Goal: Complete application form

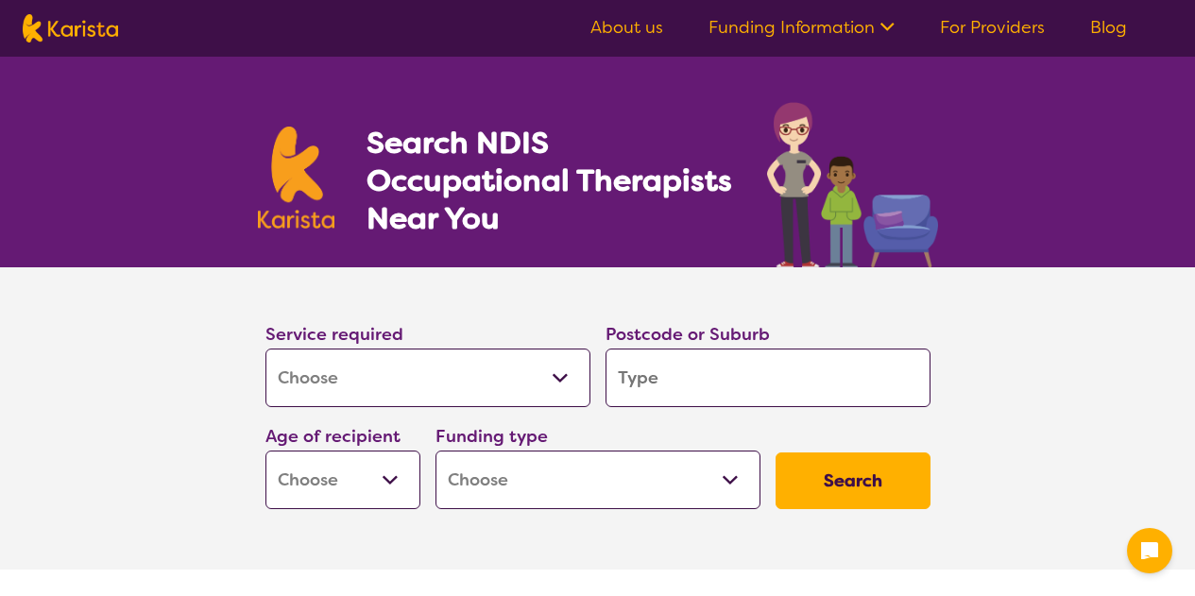
select select "[MEDICAL_DATA]"
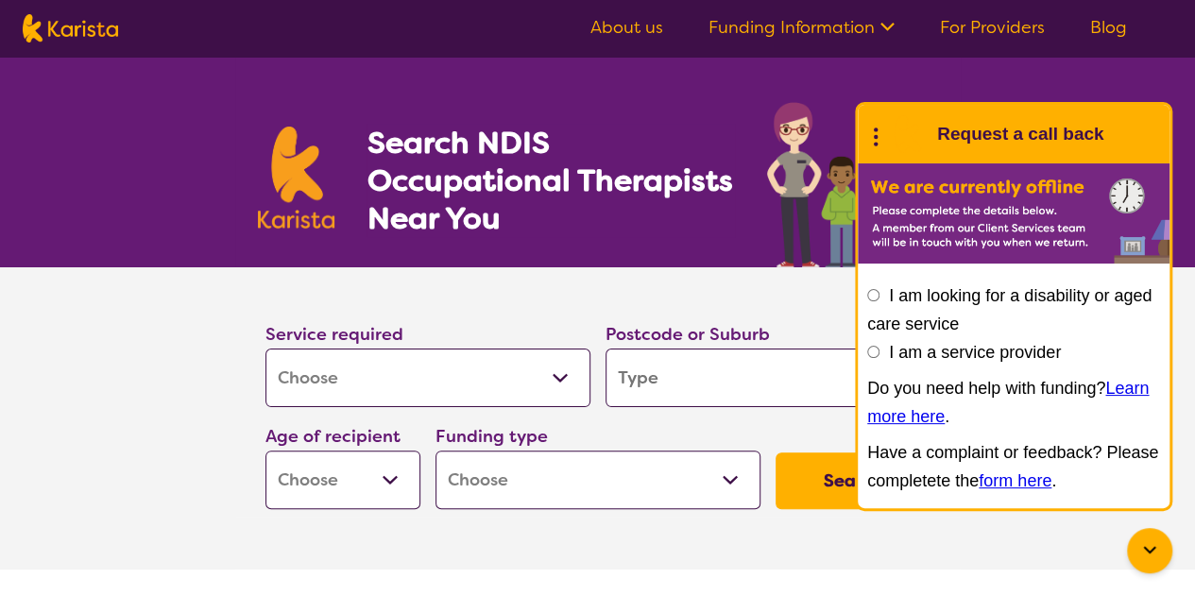
click at [715, 379] on input "search" at bounding box center [768, 378] width 325 height 59
type input "5162"
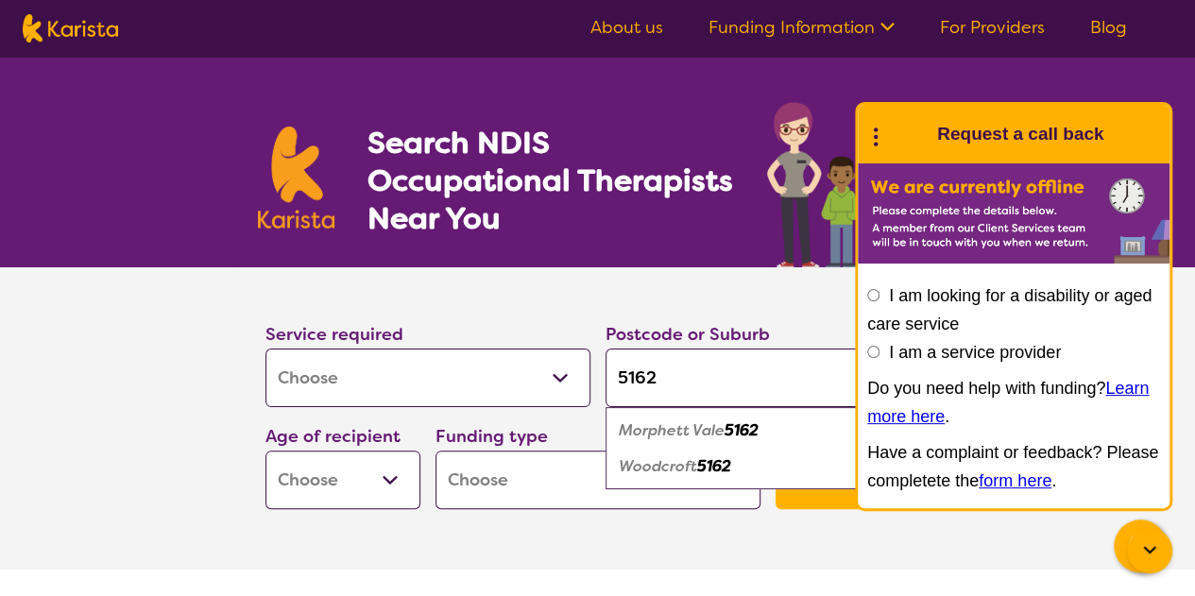
click at [354, 477] on select "Early Childhood - 0 to 9 Child - 10 to 11 Adolescent - 12 to 17 Adult - 18 to 6…" at bounding box center [343, 480] width 155 height 59
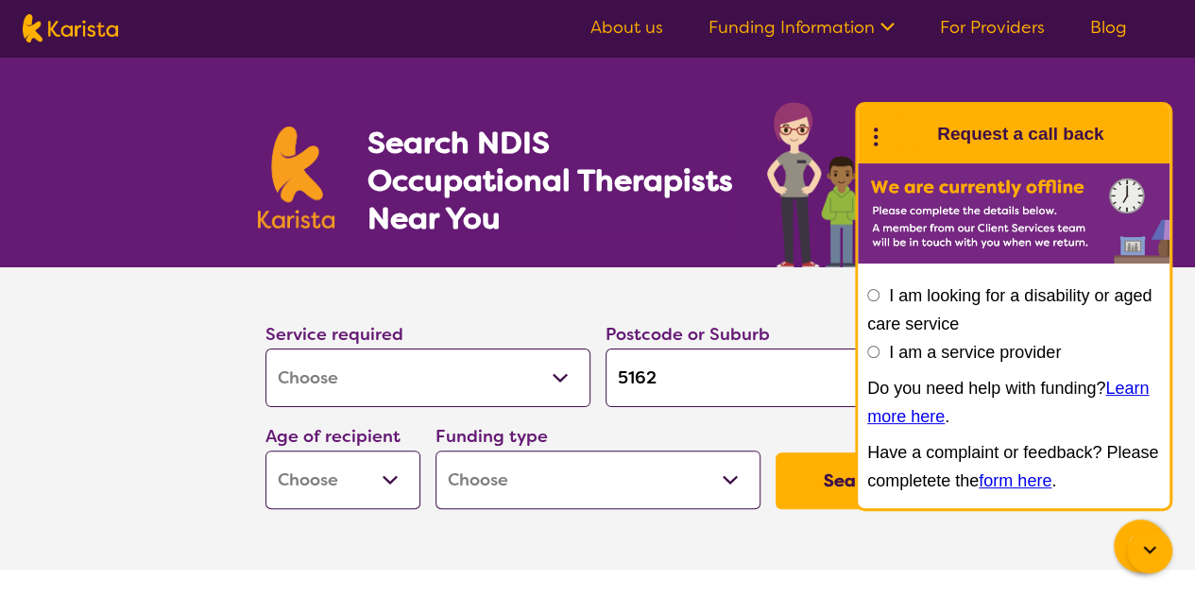
select select "AD"
click at [266, 451] on select "Early Childhood - 0 to 9 Child - 10 to 11 Adolescent - 12 to 17 Adult - 18 to 6…" at bounding box center [343, 480] width 155 height 59
select select "AD"
click at [517, 477] on select "Home Care Package (HCP) National Disability Insurance Scheme (NDIS) I don't know" at bounding box center [598, 480] width 325 height 59
select select "i-don-t-know"
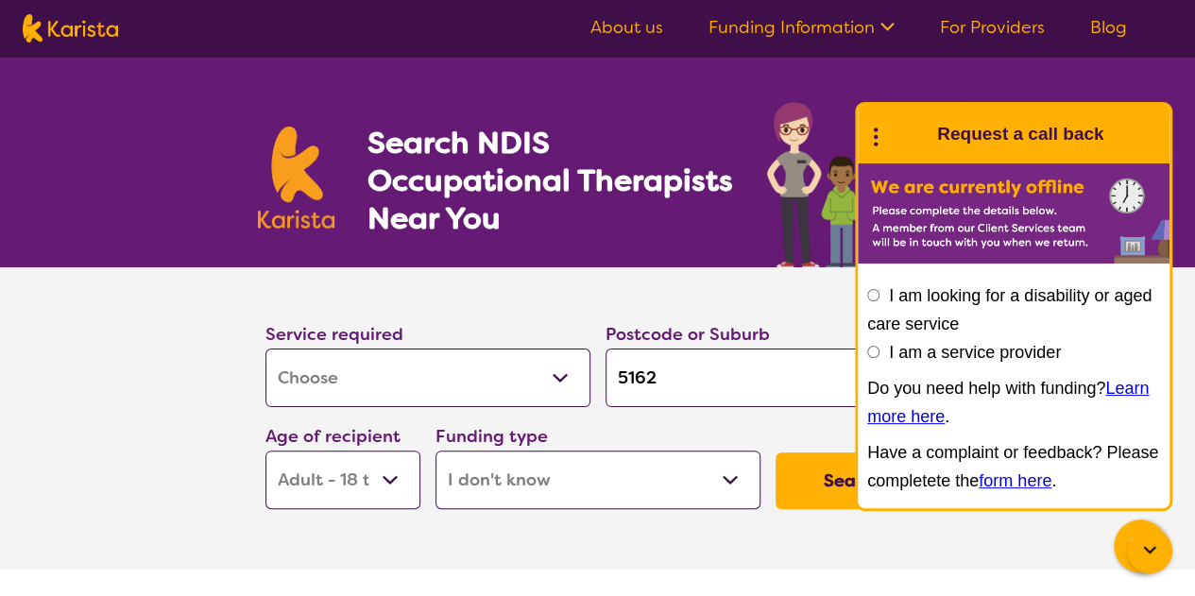
click at [436, 451] on select "Home Care Package (HCP) National Disability Insurance Scheme (NDIS) I don't know" at bounding box center [598, 480] width 325 height 59
select select "i-don-t-know"
click at [830, 473] on button "Search" at bounding box center [853, 481] width 155 height 57
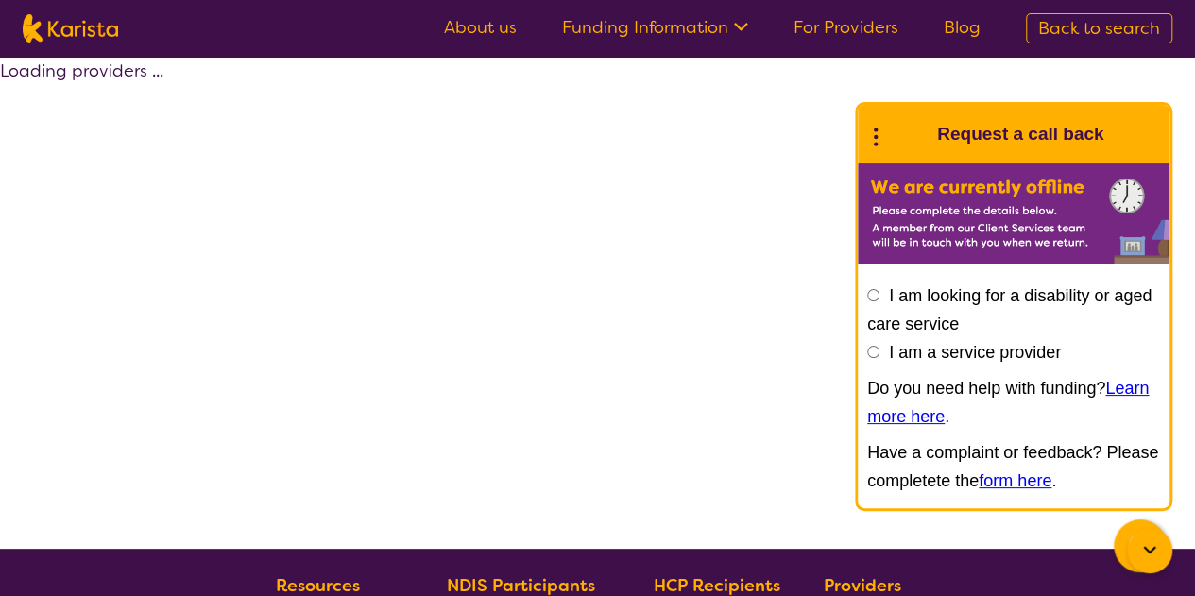
select select "[MEDICAL_DATA]"
select select "AD"
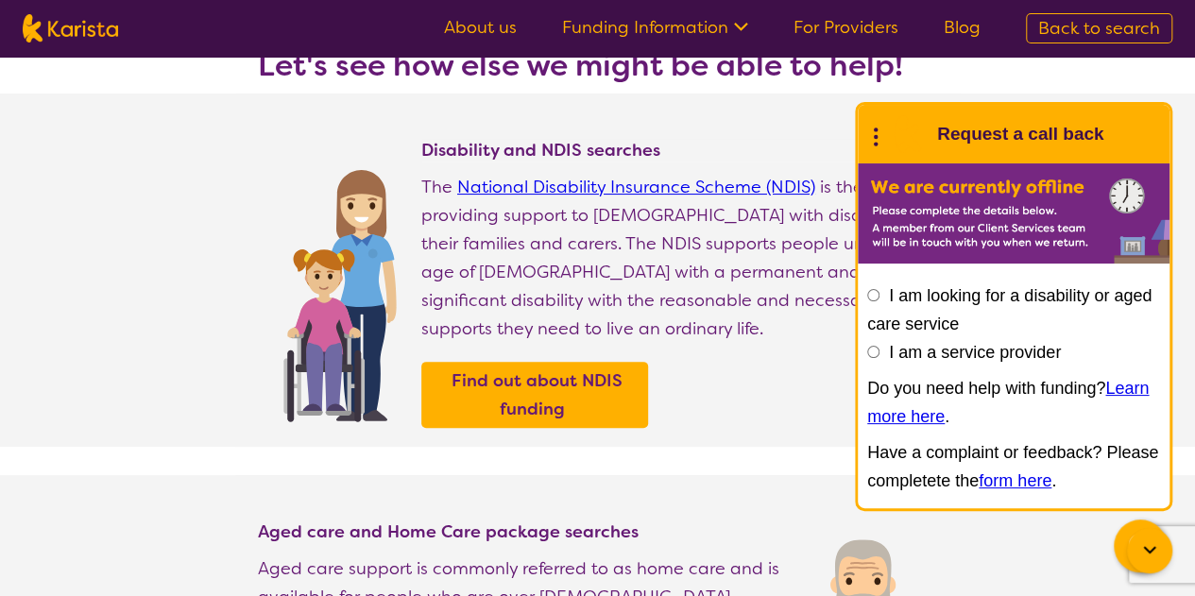
scroll to position [153, 0]
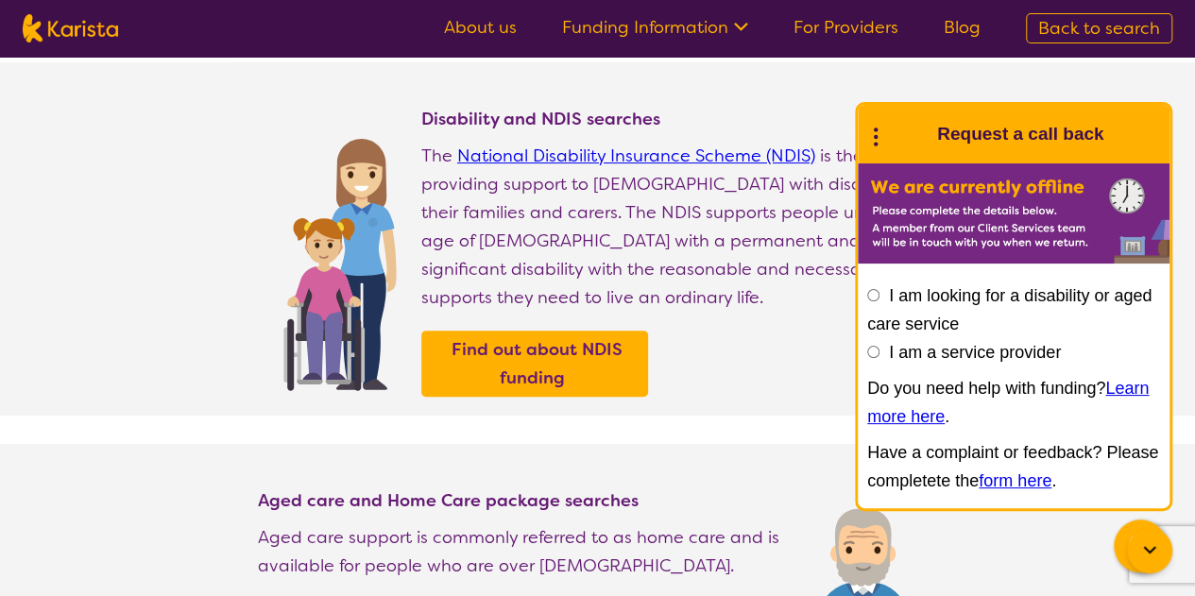
click at [871, 290] on input "I am looking for a disability or aged care service" at bounding box center [873, 295] width 12 height 12
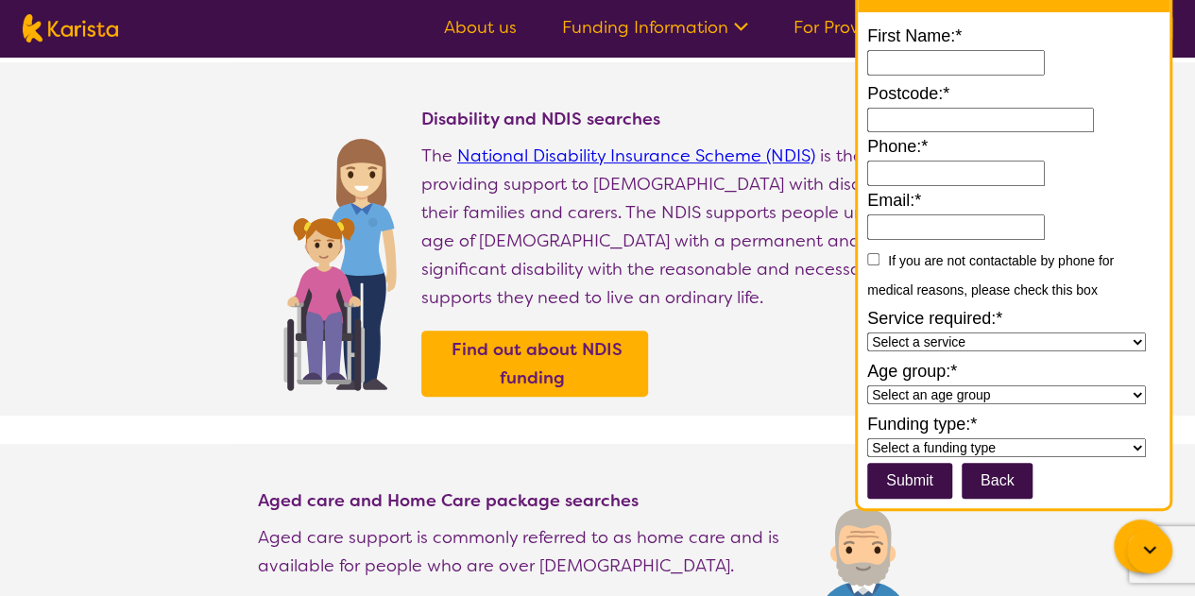
click at [951, 66] on input "First Name:*" at bounding box center [956, 63] width 178 height 26
type input "**********"
type input "5162"
type input "**********"
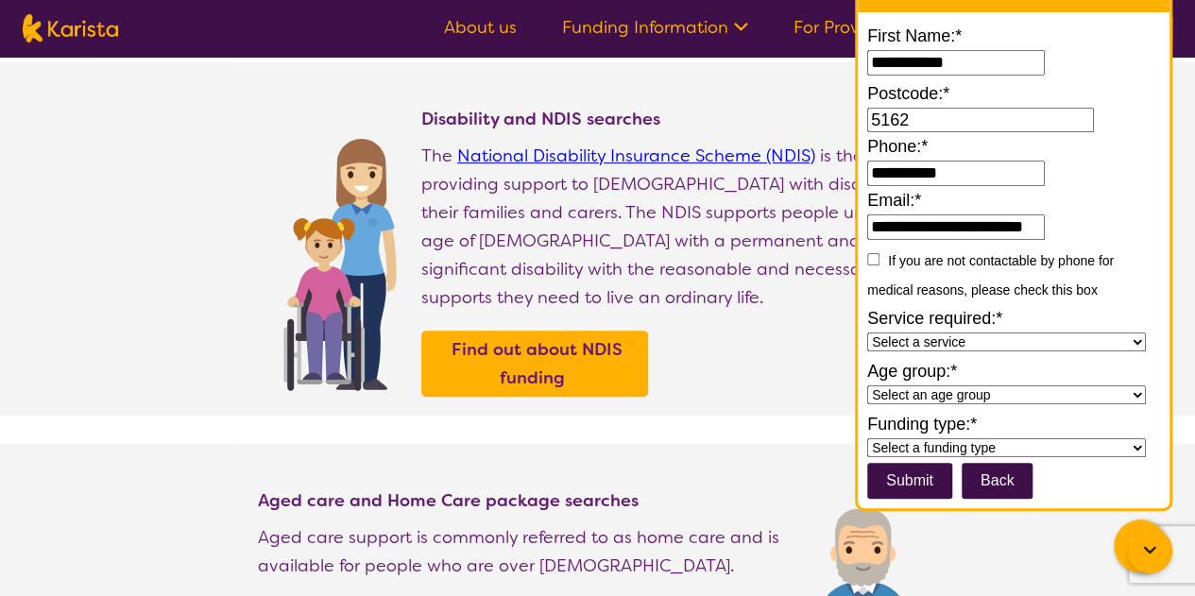
click at [972, 341] on select "Select a service Allied Health Assistant Assessment Behaviour support Counselli…" at bounding box center [1006, 342] width 279 height 19
select select "[MEDICAL_DATA]"
click at [867, 338] on select "Select a service Allied Health Assistant Assessment Behaviour support Counselli…" at bounding box center [1006, 342] width 279 height 19
click at [985, 400] on select "Select an age group Early Childhood (0-9) Child (10-11) Adolescent (12-17) Adul…" at bounding box center [1006, 395] width 279 height 19
select select "Adult"
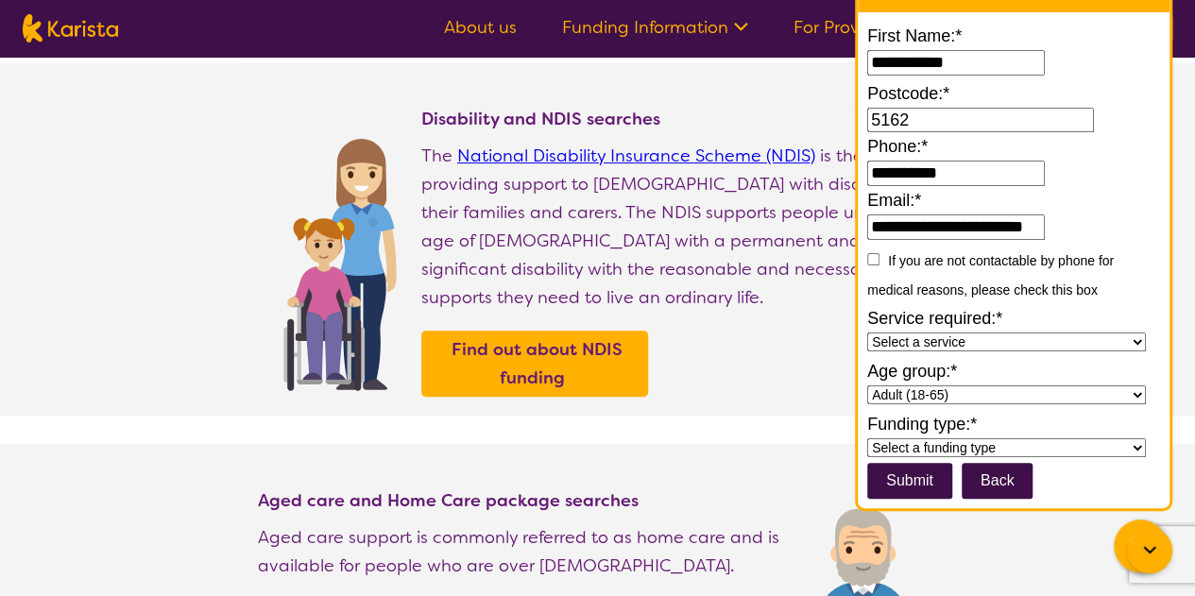
click at [867, 389] on select "Select an age group Early Childhood (0-9) Child (10-11) Adolescent (12-17) Adul…" at bounding box center [1006, 395] width 279 height 19
click at [984, 454] on select "Select a funding type NDIS - National Disability Insurance Scheme HCP - Home Ca…" at bounding box center [1006, 447] width 279 height 19
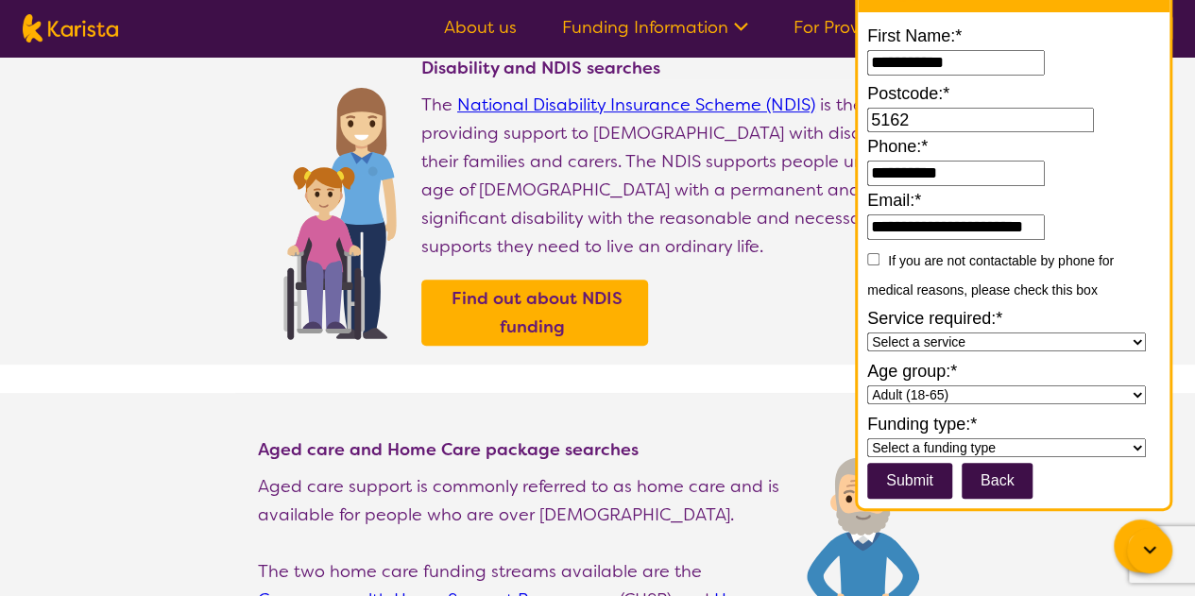
scroll to position [235, 0]
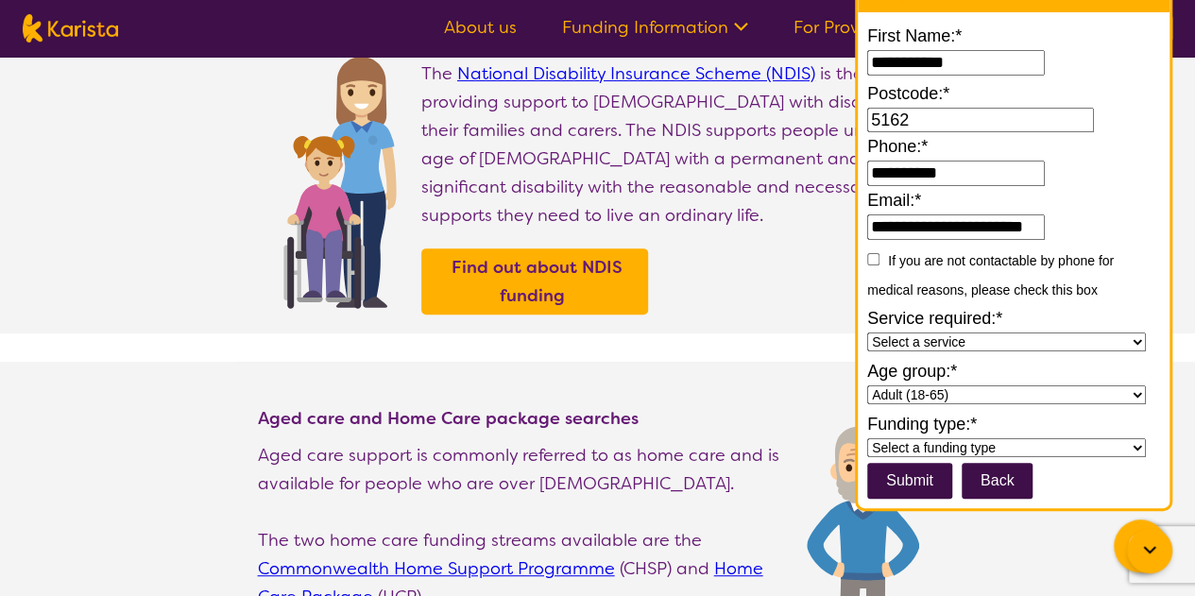
click at [777, 249] on div "Find out about NDIS funding" at bounding box center [679, 282] width 517 height 66
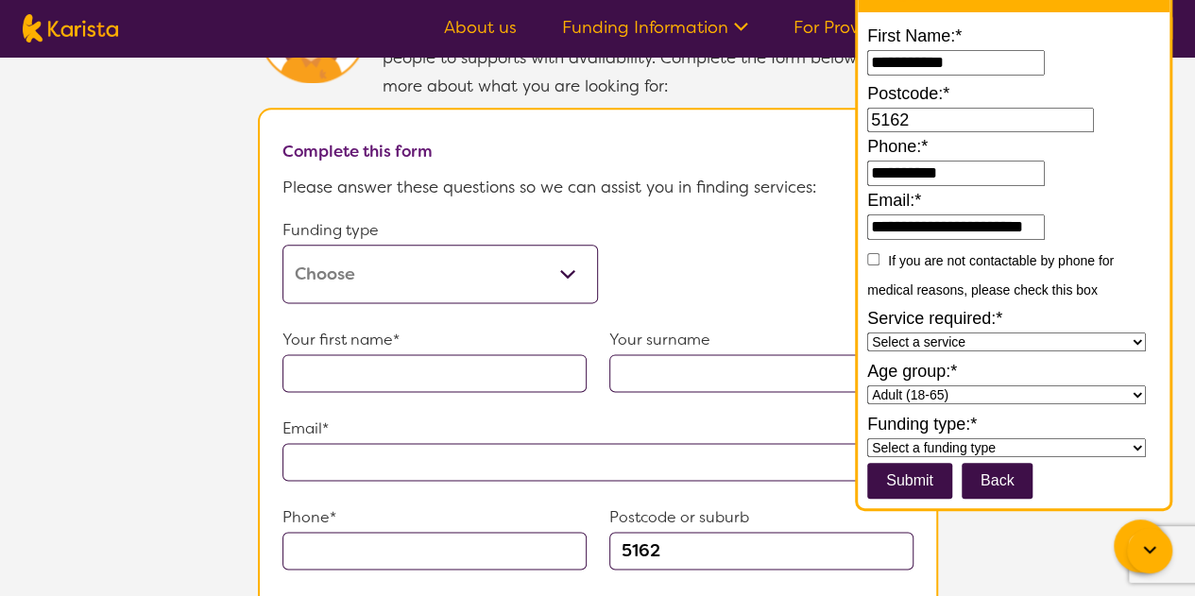
scroll to position [1056, 0]
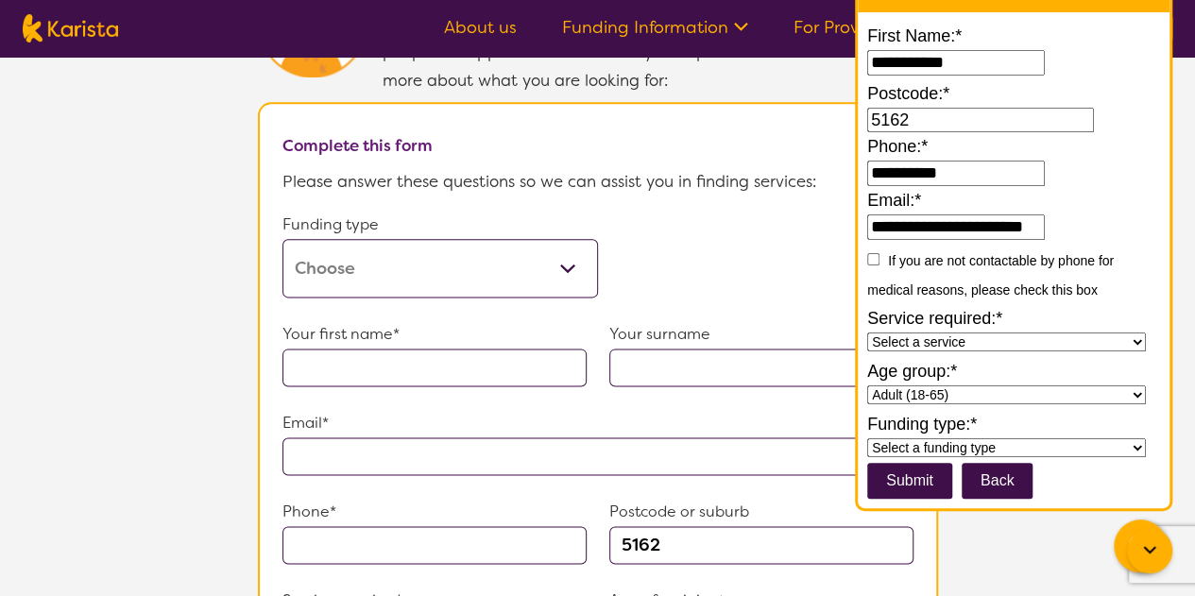
click at [365, 255] on select "Home Care Package (HCP) Home Care Package - Level 1 Home Care Package - Level 2…" at bounding box center [441, 268] width 316 height 59
select select "medicare"
click at [283, 239] on select "Home Care Package (HCP) Home Care Package - Level 1 Home Care Package - Level 2…" at bounding box center [441, 268] width 316 height 59
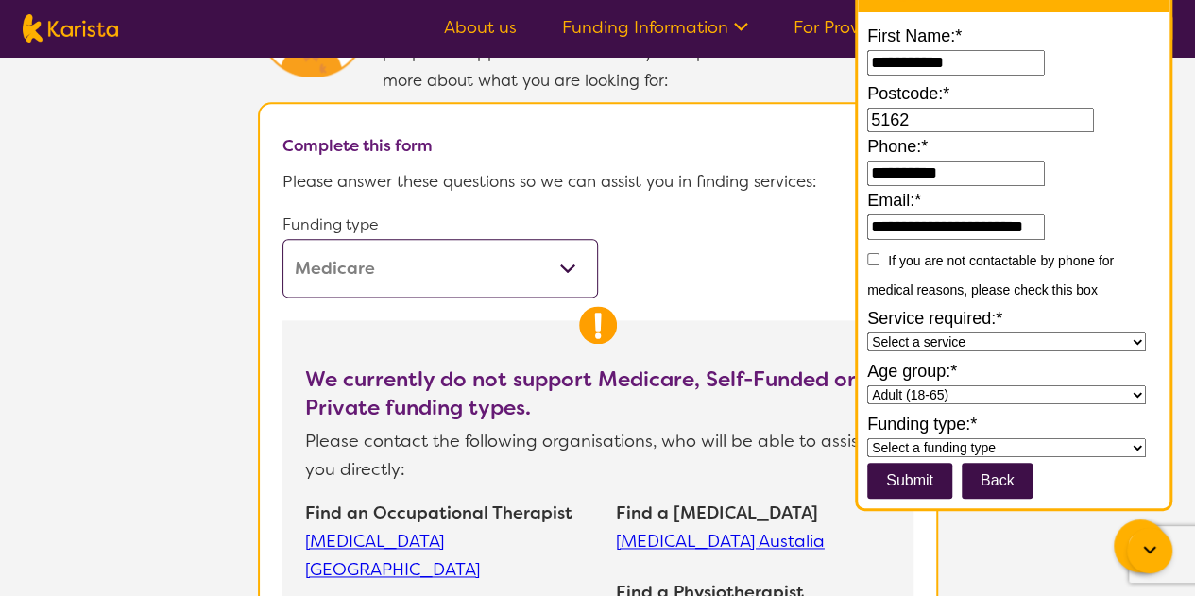
click at [238, 361] on section "Tell us more Our Client Services team are experienced in finding and connecting…" at bounding box center [598, 324] width 726 height 803
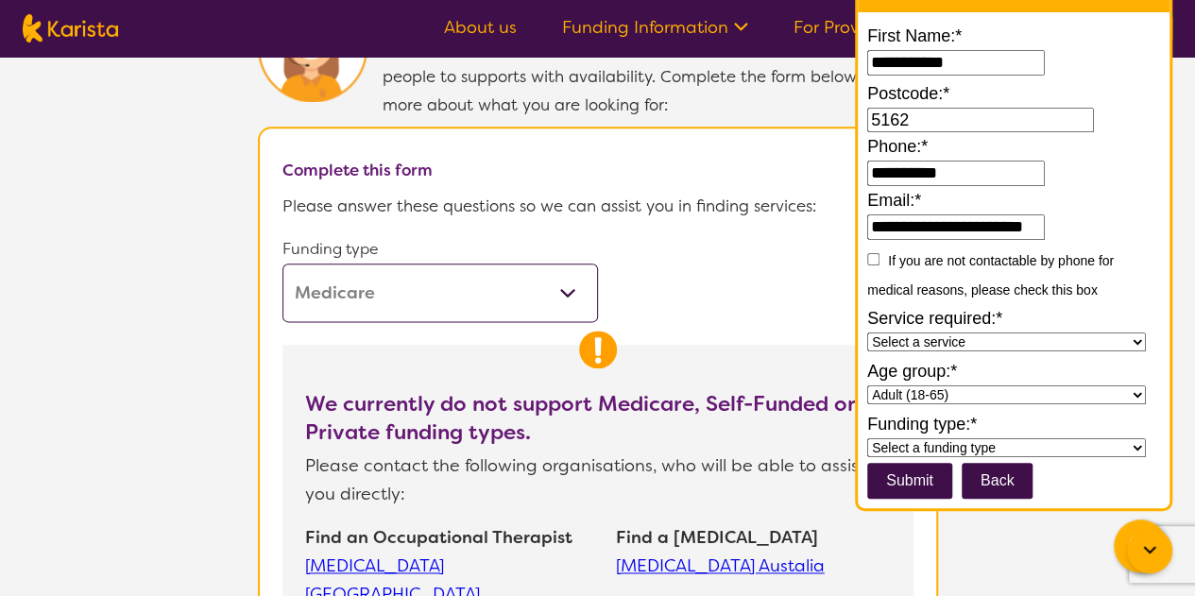
scroll to position [1019, 0]
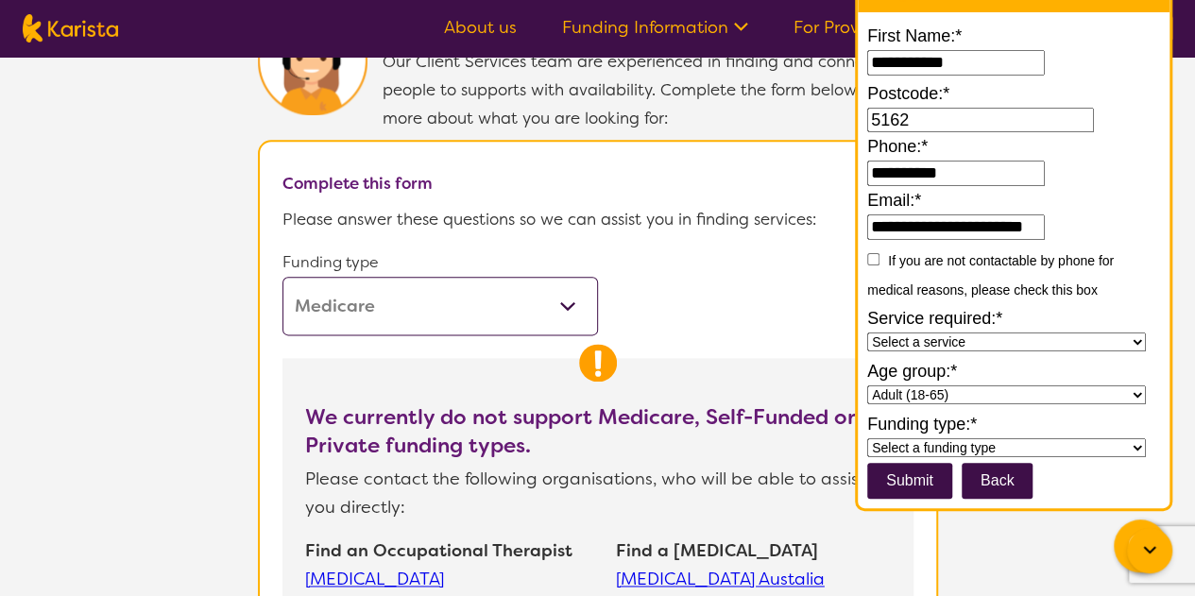
click at [716, 318] on form "Funding type Home Care Package (HCP) Home Care Package - Level 1 Home Care Pack…" at bounding box center [598, 486] width 631 height 475
